Goal: Check status: Check status

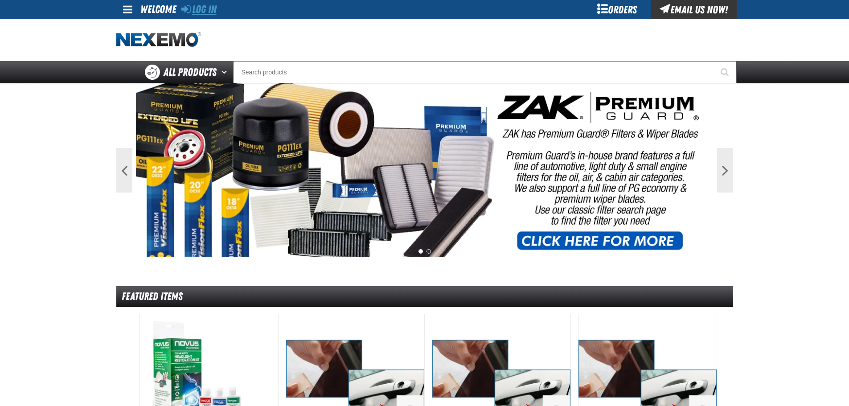
click at [209, 9] on link "Log In" at bounding box center [198, 9] width 35 height 12
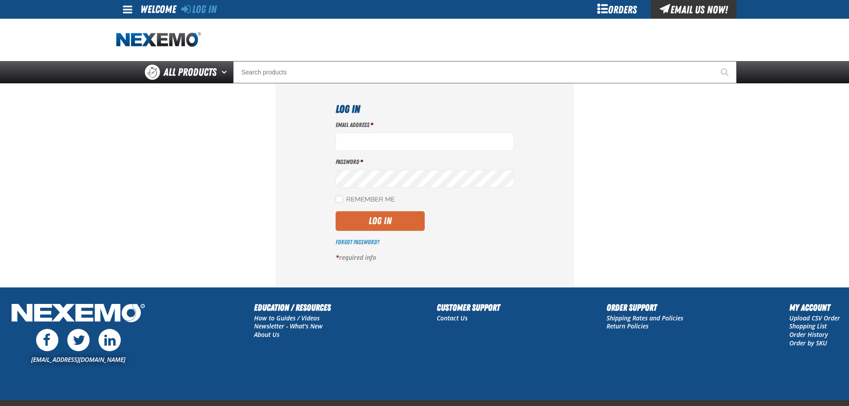
type input "mmagee@vtaig.com"
click at [400, 217] on button "Log In" at bounding box center [379, 221] width 89 height 20
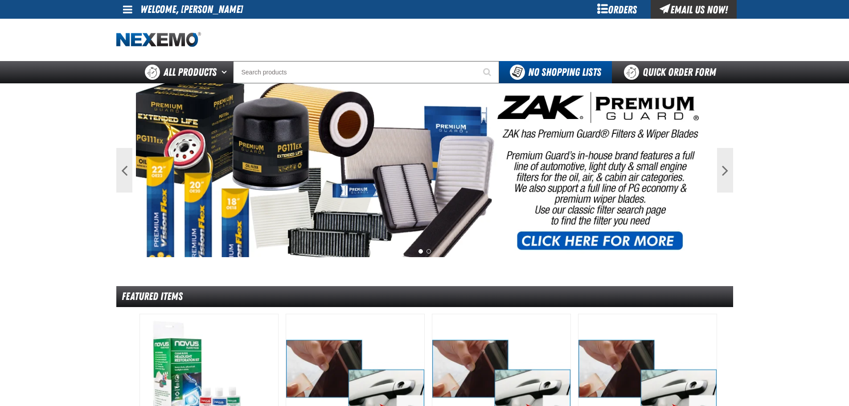
click at [620, 11] on div "Orders" at bounding box center [617, 9] width 67 height 19
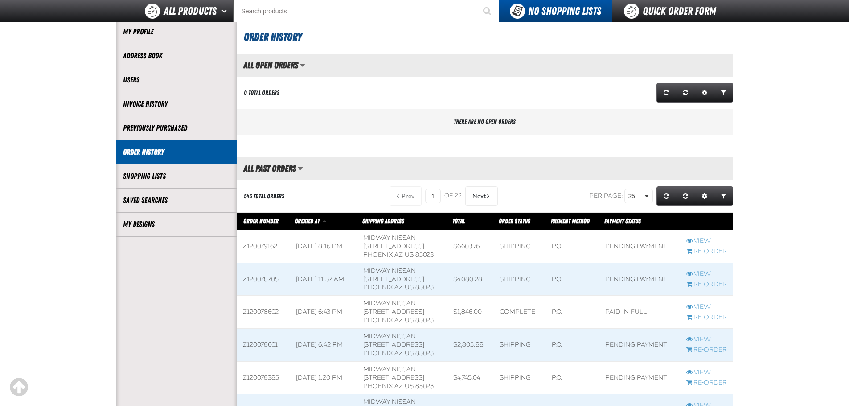
scroll to position [89, 0]
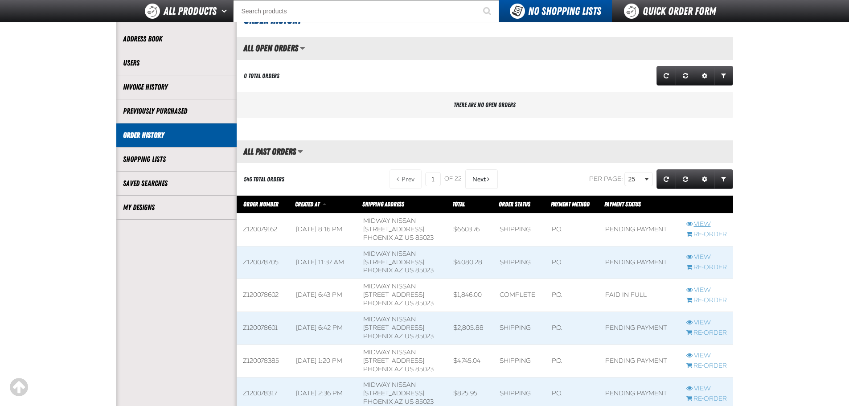
click at [699, 222] on link "View" at bounding box center [706, 224] width 41 height 8
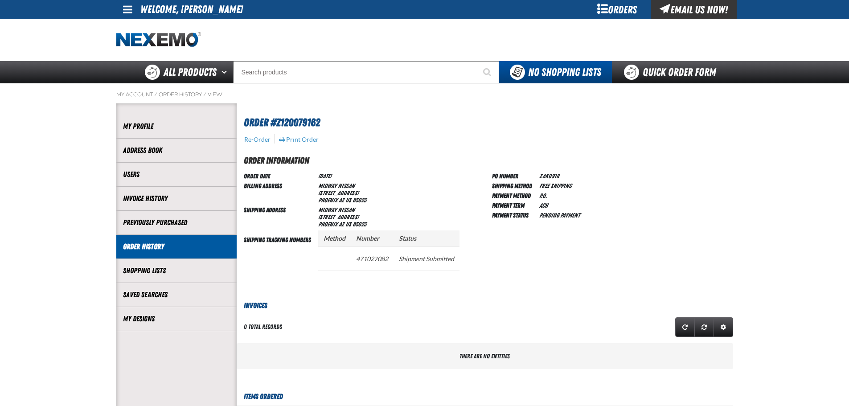
scroll to position [0, 0]
drag, startPoint x: 356, startPoint y: 260, endPoint x: 392, endPoint y: 260, distance: 35.6
click at [392, 260] on td "471027082" at bounding box center [372, 258] width 43 height 24
copy td "471027082"
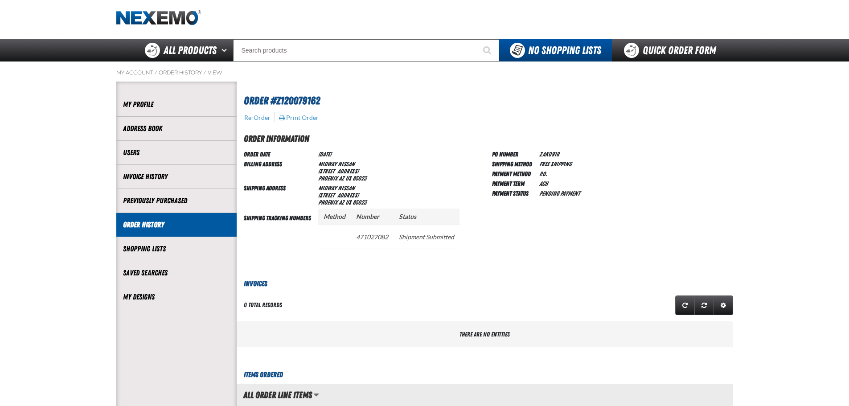
scroll to position [0, 0]
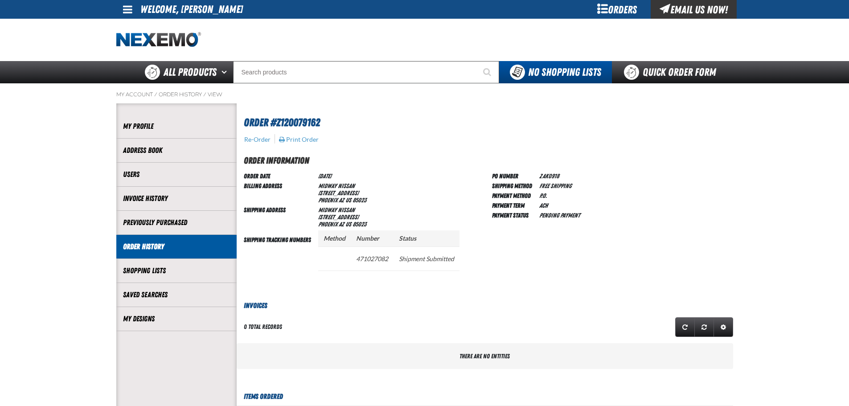
click at [407, 138] on div "Re-Order Print Order" at bounding box center [485, 138] width 496 height 9
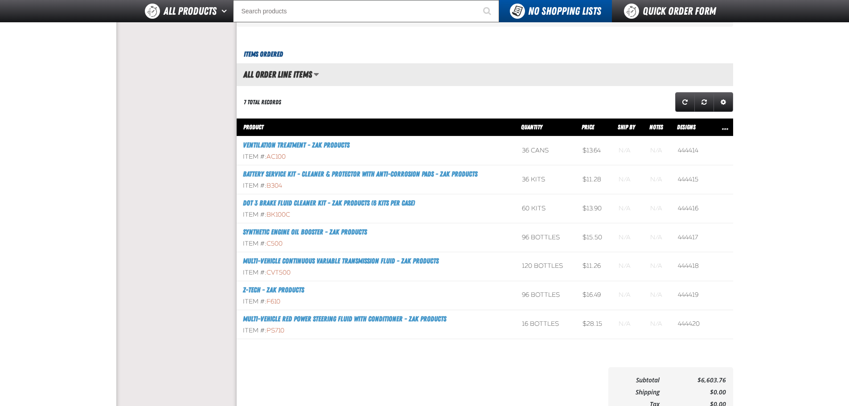
scroll to position [356, 0]
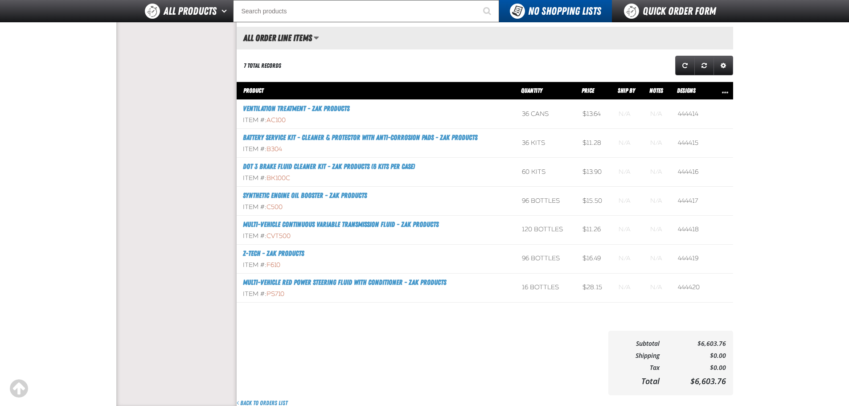
drag, startPoint x: 164, startPoint y: 178, endPoint x: 181, endPoint y: 179, distance: 16.5
click at [166, 179] on aside "Account My Profile Address Book Users Invoice History Previously Purchased" at bounding box center [176, 66] width 120 height 683
